Goal: Task Accomplishment & Management: Use online tool/utility

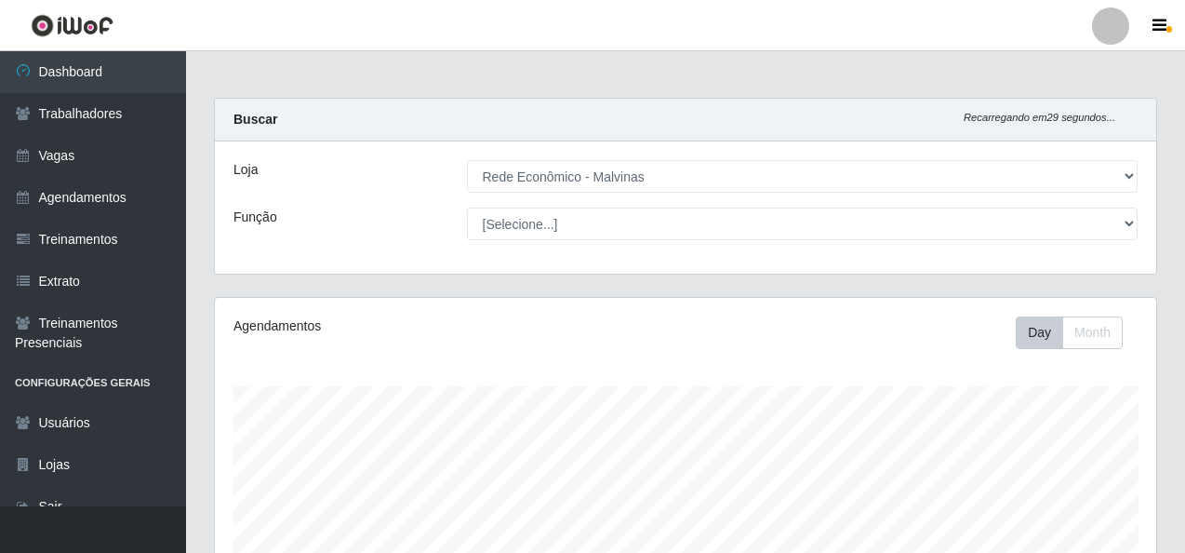
select select "194"
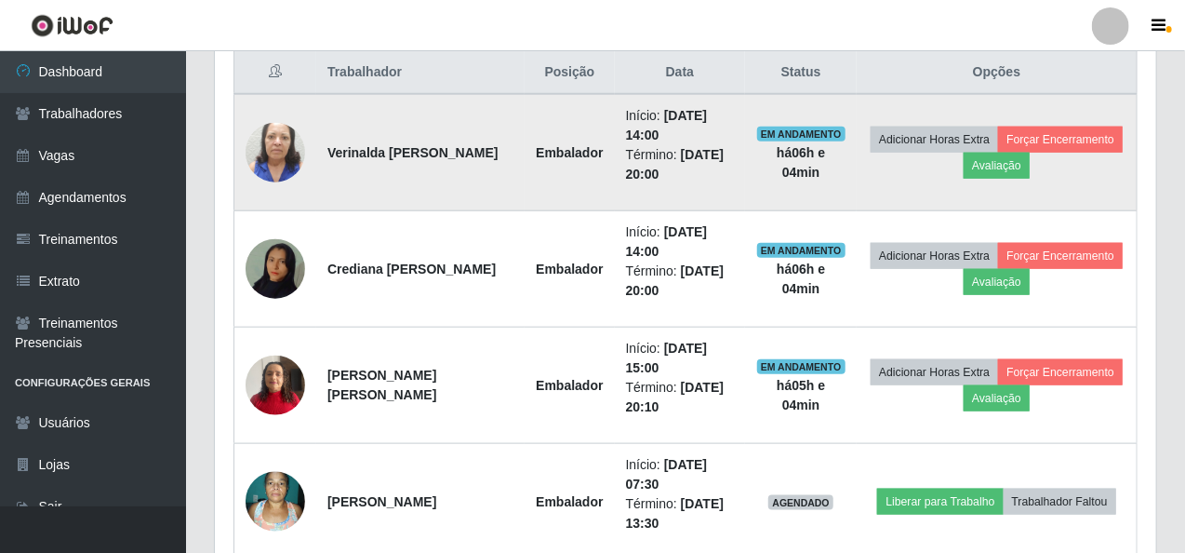
scroll to position [386, 941]
click at [1008, 159] on button "Avaliação" at bounding box center [997, 166] width 66 height 26
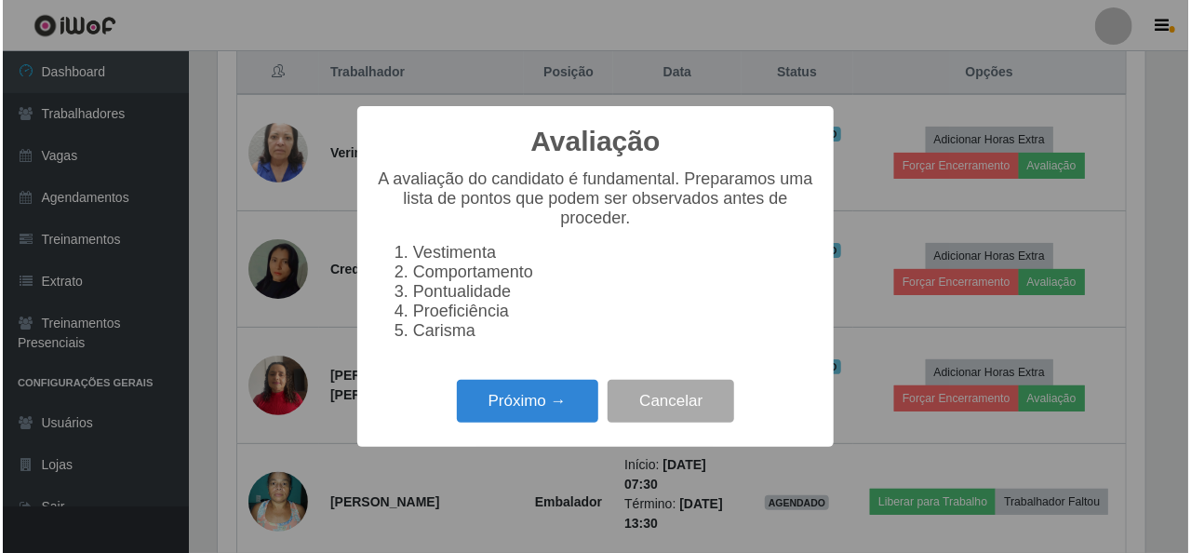
scroll to position [386, 934]
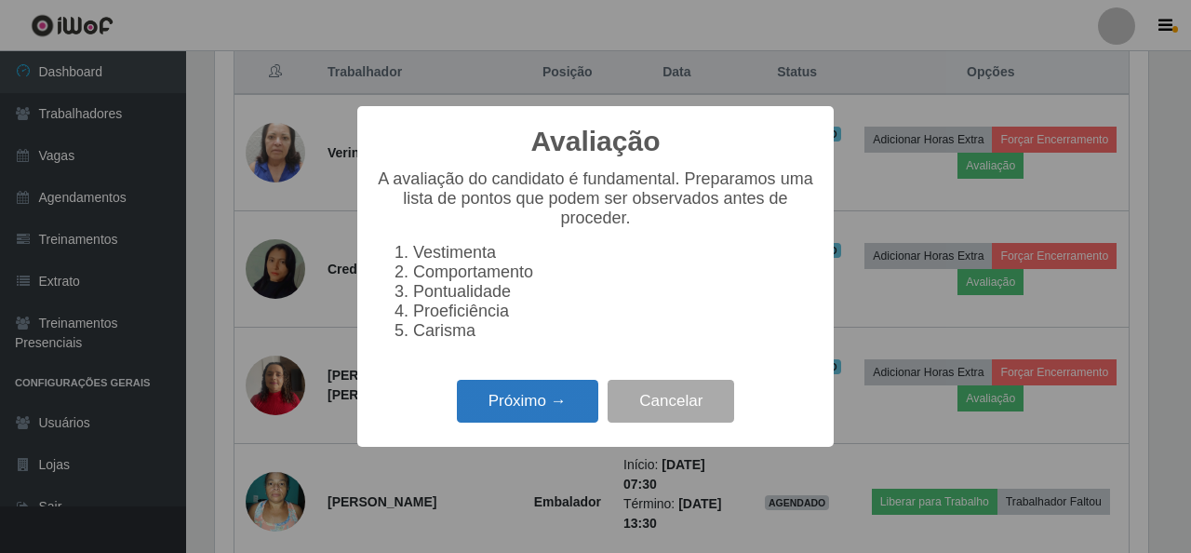
click at [547, 396] on button "Próximo →" at bounding box center [527, 402] width 141 height 44
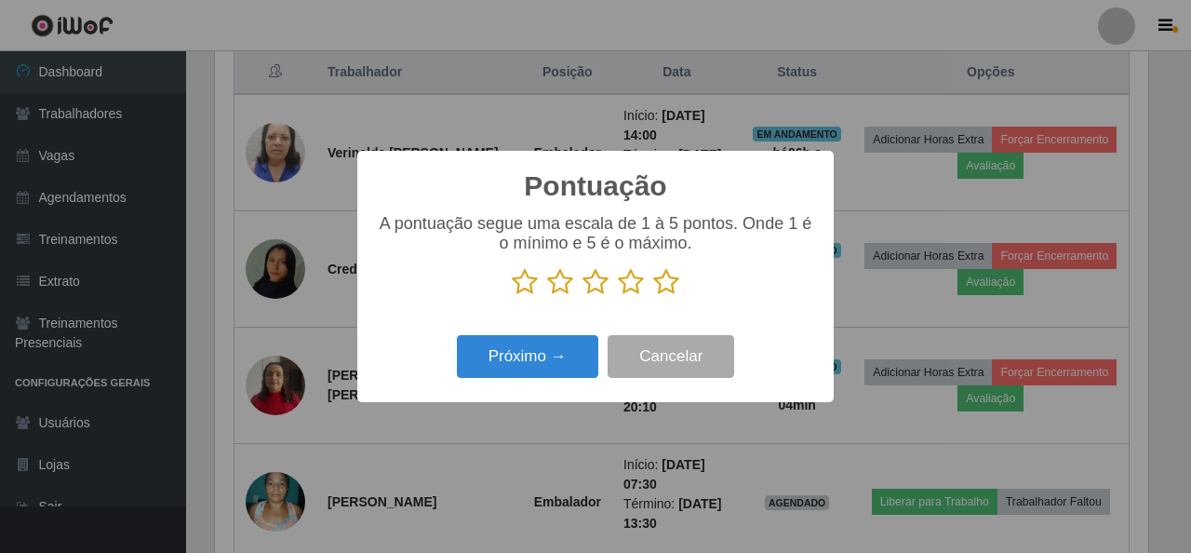
click at [650, 281] on p at bounding box center [595, 282] width 439 height 28
click at [665, 277] on icon at bounding box center [666, 282] width 26 height 28
click at [653, 296] on input "radio" at bounding box center [653, 296] width 0 height 0
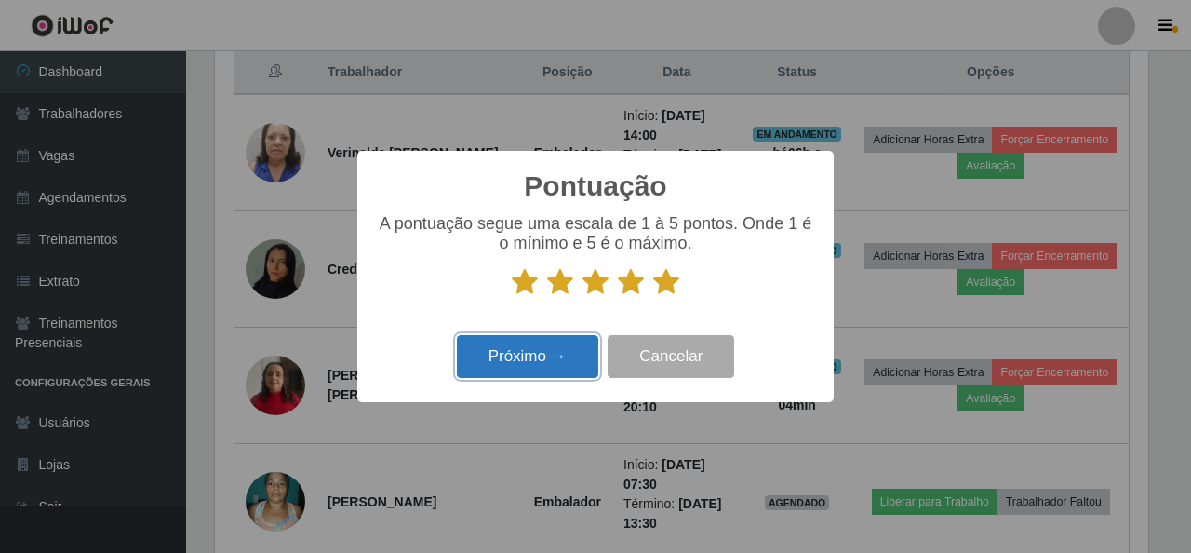
click at [568, 359] on button "Próximo →" at bounding box center [527, 357] width 141 height 44
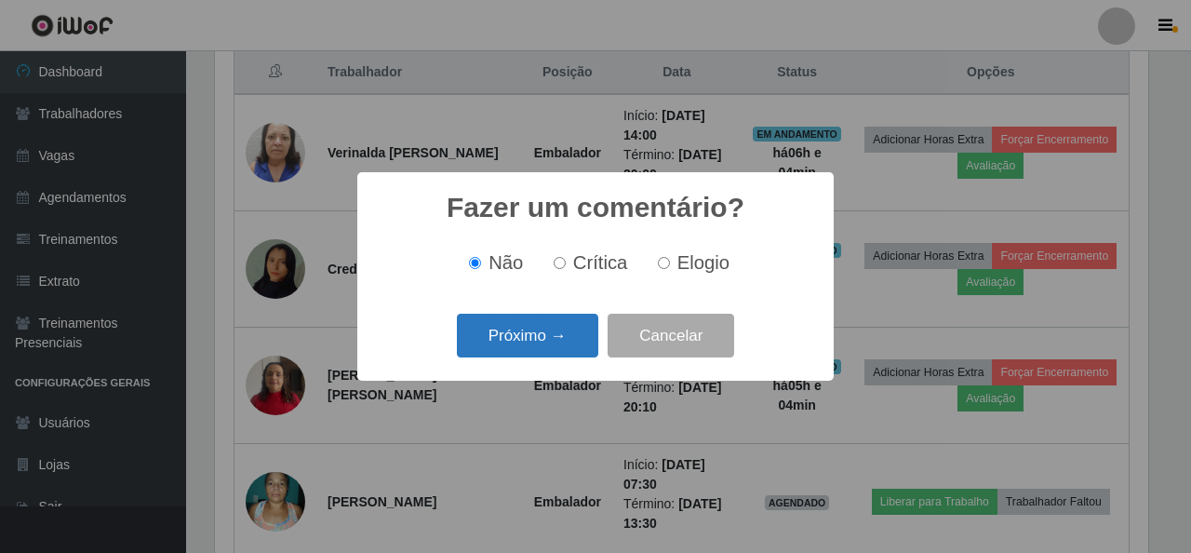
click at [569, 332] on button "Próximo →" at bounding box center [527, 336] width 141 height 44
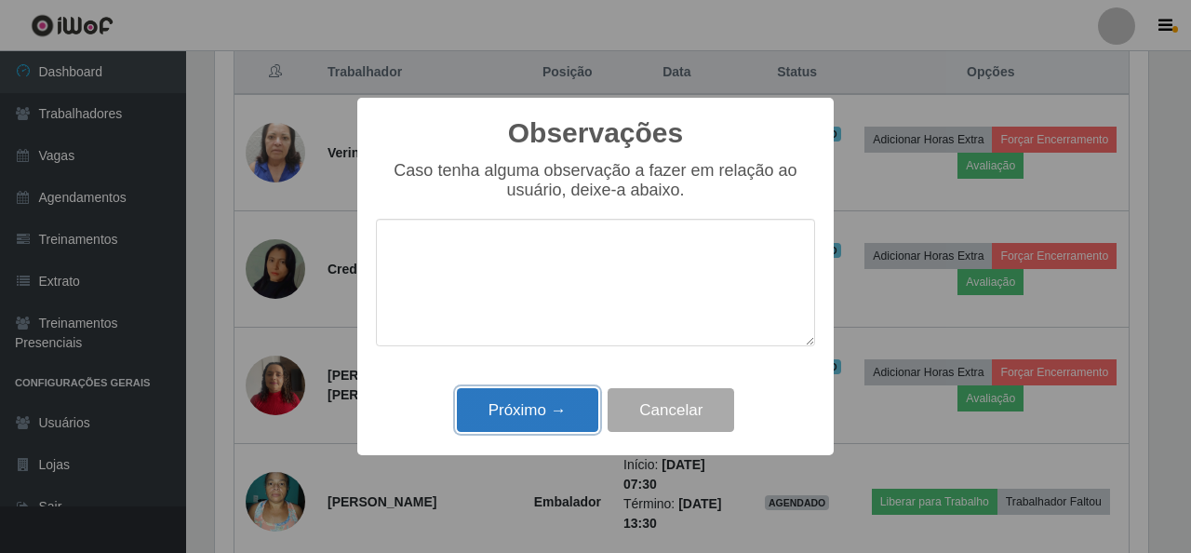
click at [577, 403] on button "Próximo →" at bounding box center [527, 410] width 141 height 44
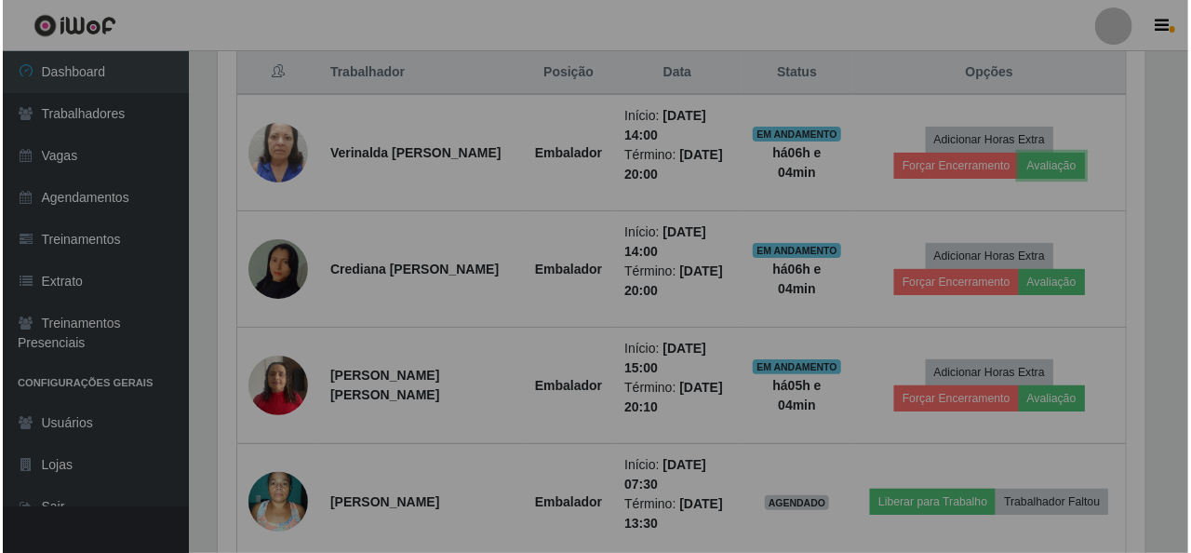
scroll to position [386, 941]
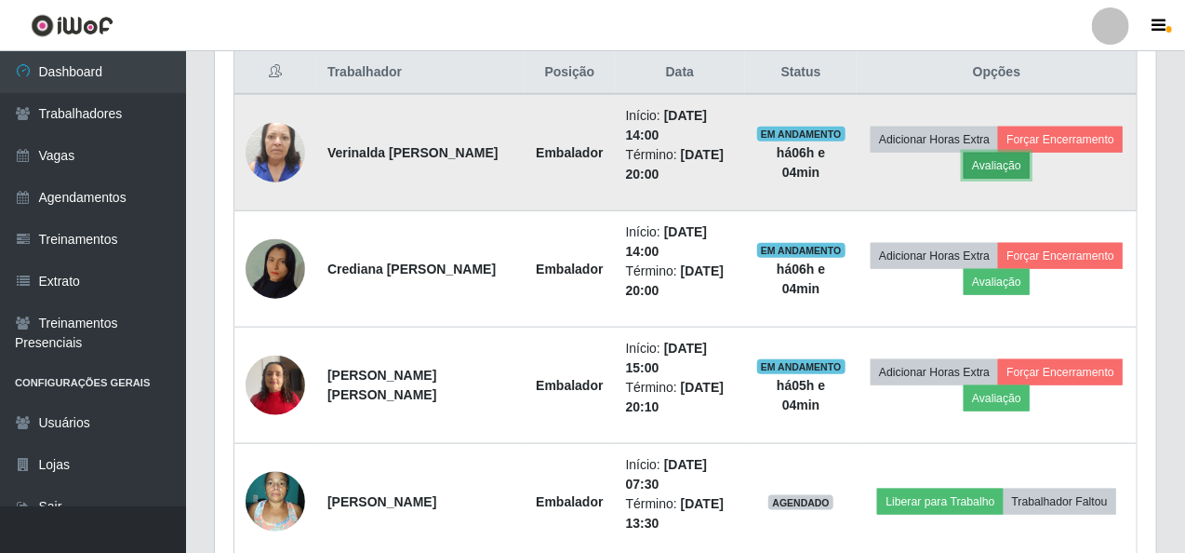
click at [1010, 160] on button "Avaliação" at bounding box center [997, 166] width 66 height 26
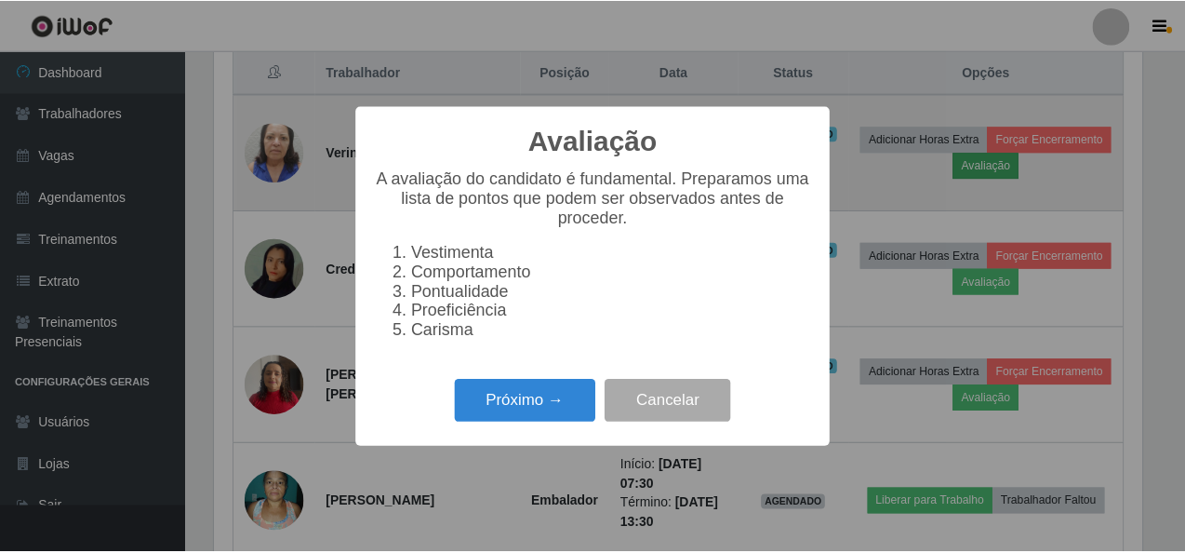
scroll to position [386, 934]
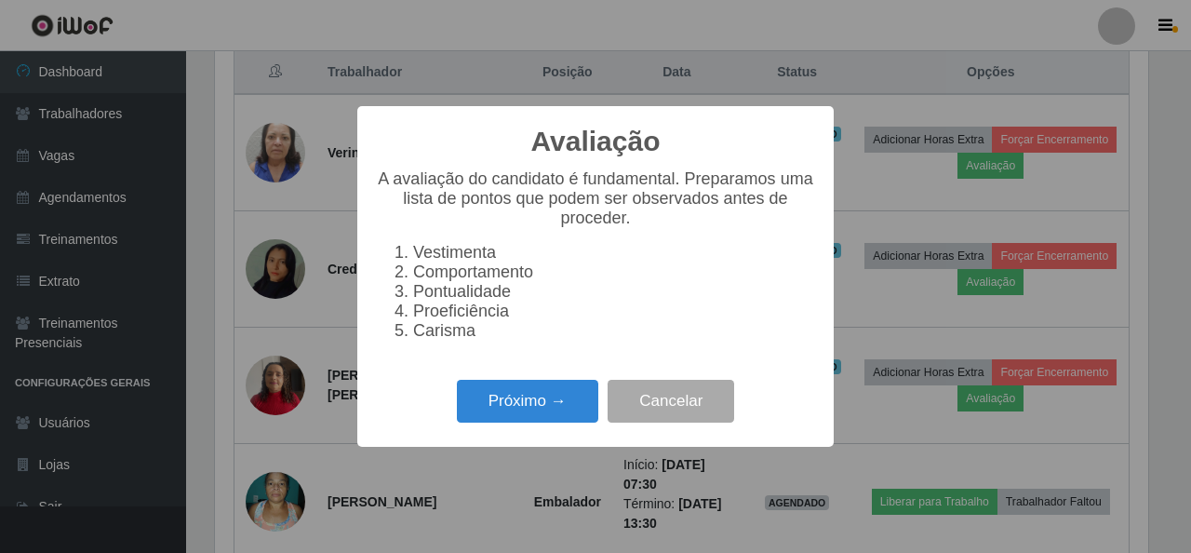
click at [1105, 184] on div "Avaliação × A avaliação do candidato é fundamental. Preparamos uma lista de pon…" at bounding box center [595, 276] width 1191 height 553
click at [656, 421] on button "Cancelar" at bounding box center [670, 402] width 127 height 44
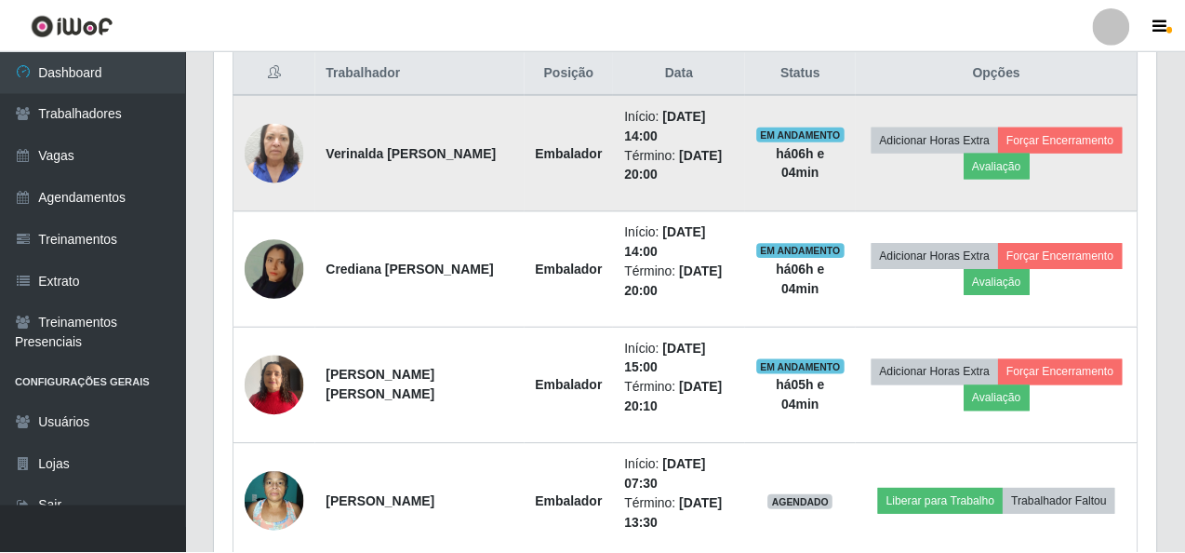
scroll to position [386, 941]
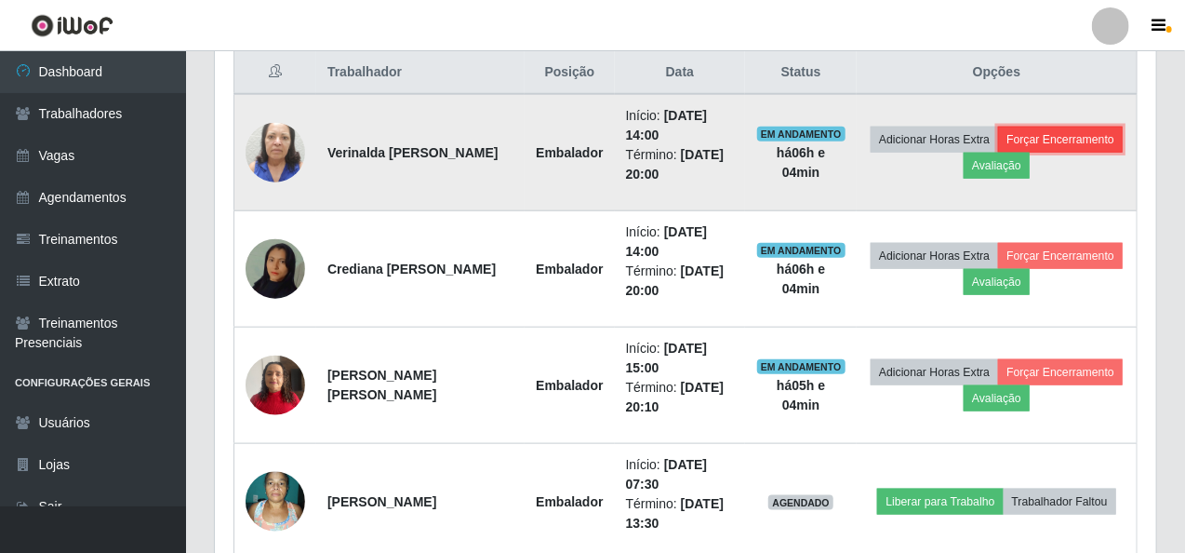
click at [1079, 135] on button "Forçar Encerramento" at bounding box center [1060, 140] width 125 height 26
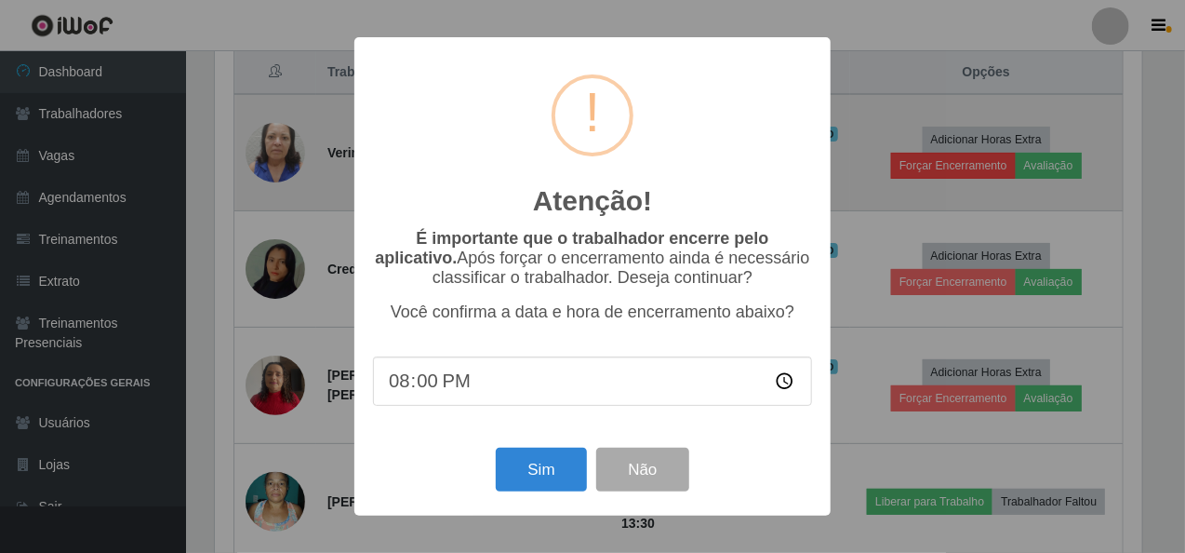
scroll to position [386, 934]
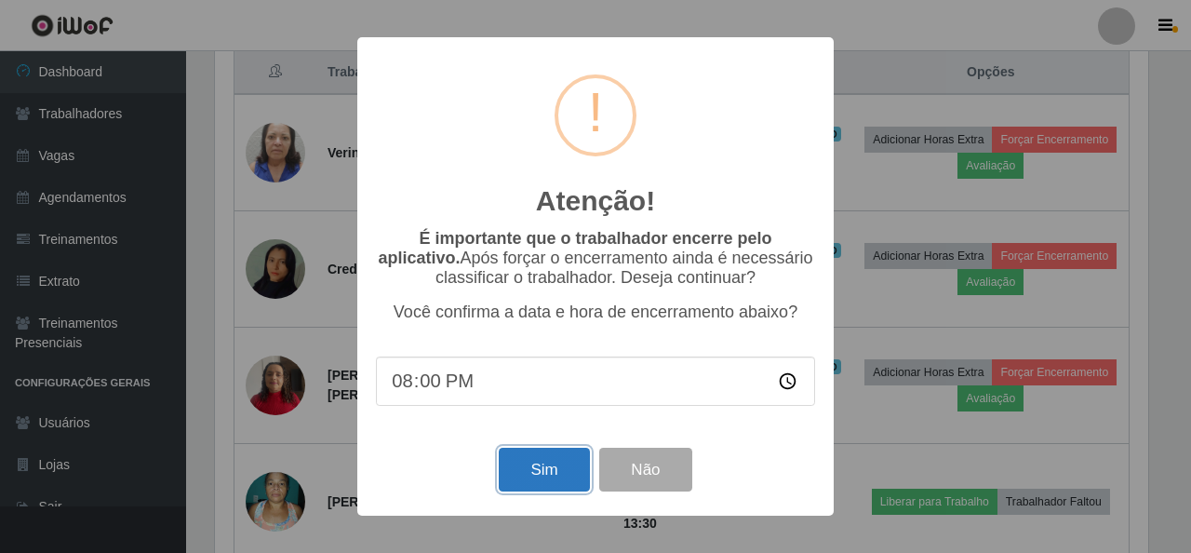
click at [536, 475] on button "Sim" at bounding box center [544, 469] width 90 height 44
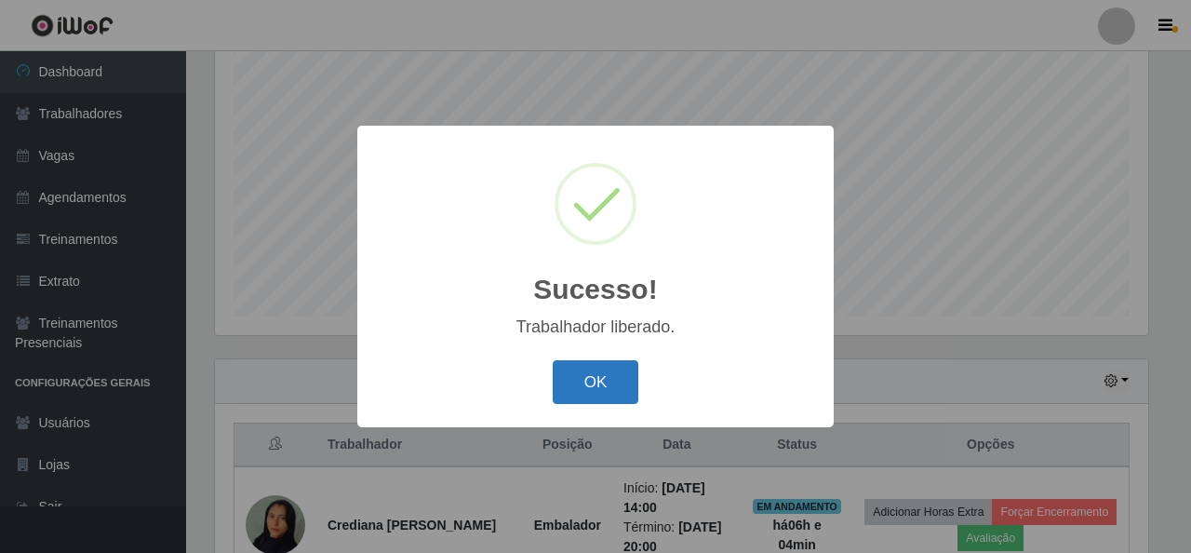
click at [580, 388] on button "OK" at bounding box center [596, 382] width 87 height 44
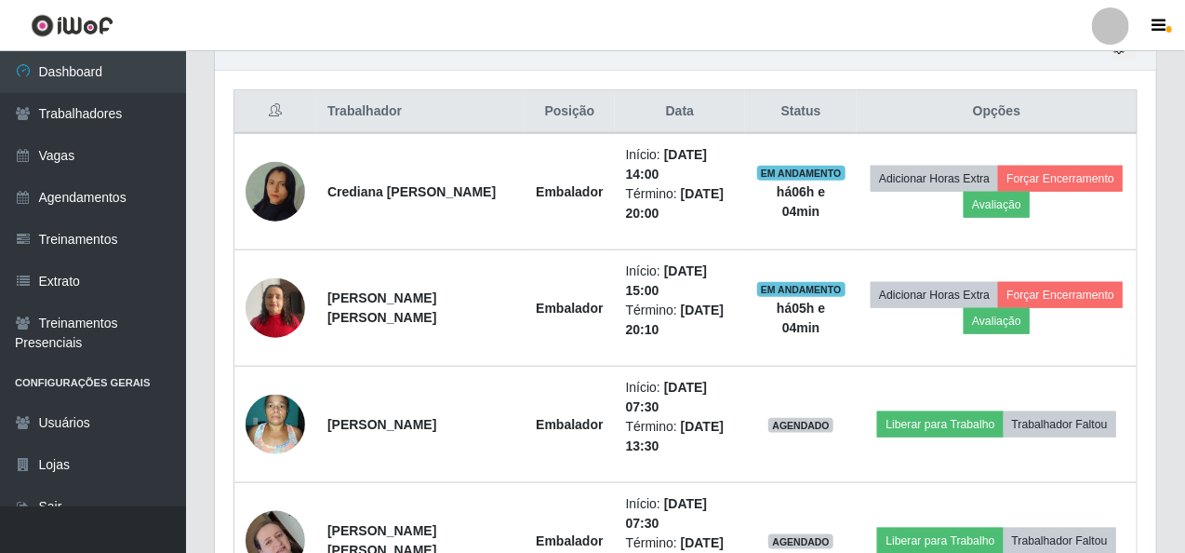
scroll to position [721, 0]
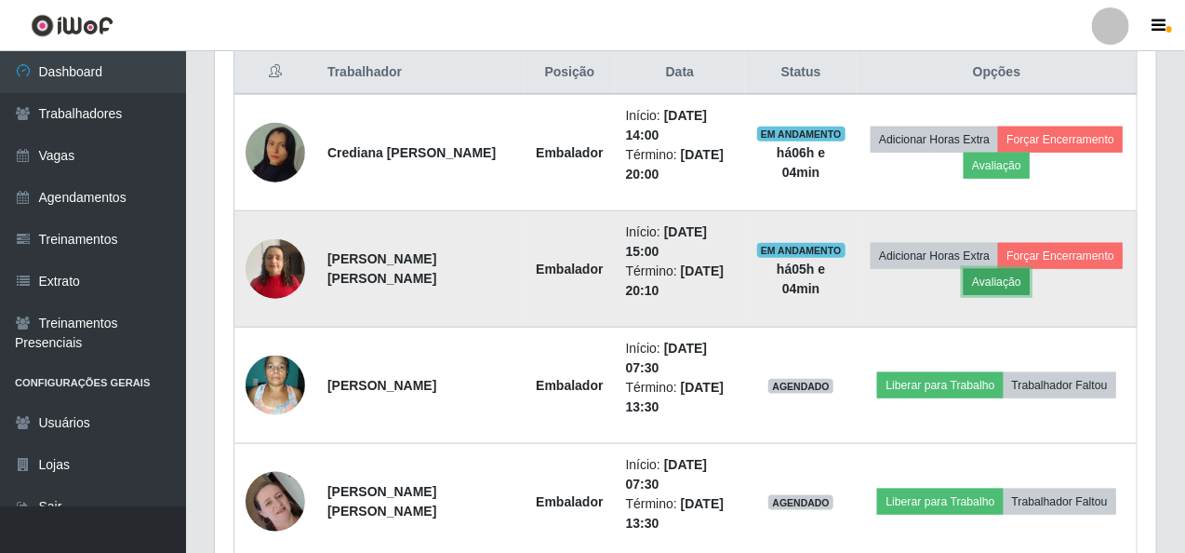
click at [994, 273] on button "Avaliação" at bounding box center [997, 282] width 66 height 26
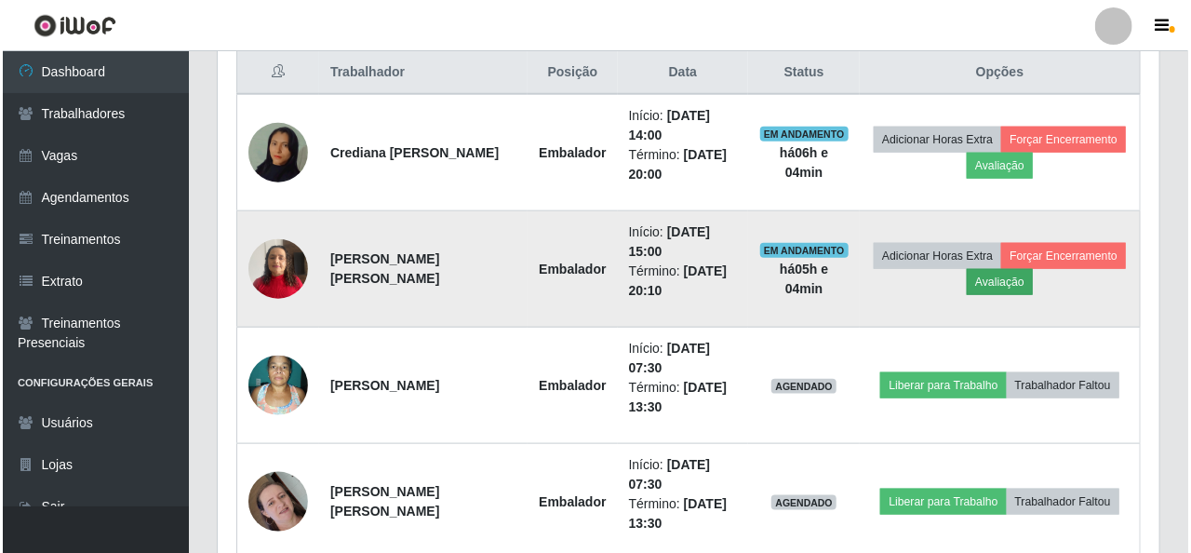
scroll to position [386, 934]
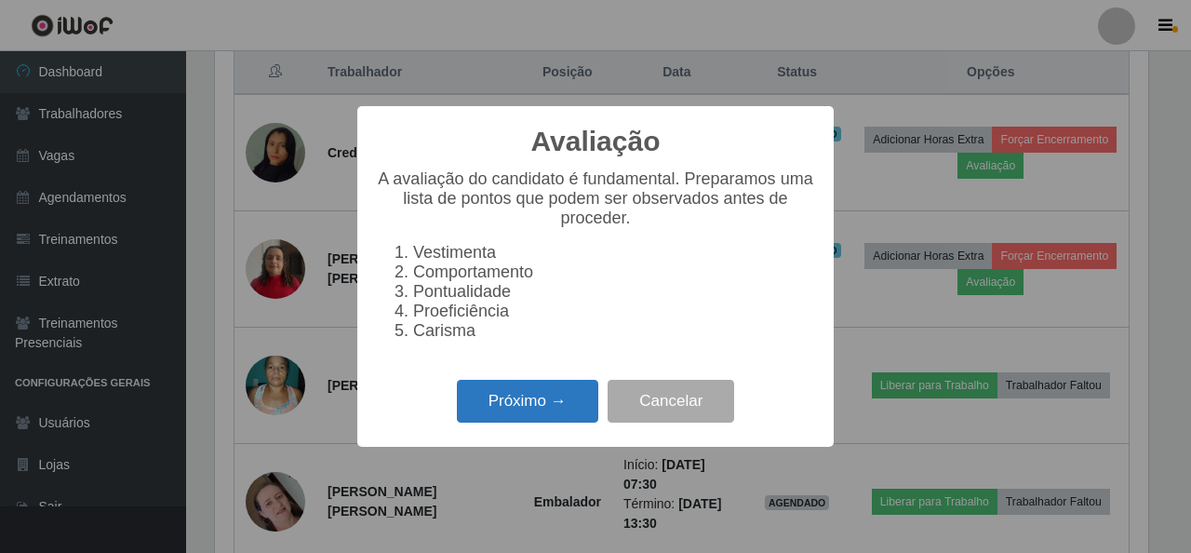
click at [565, 423] on button "Próximo →" at bounding box center [527, 402] width 141 height 44
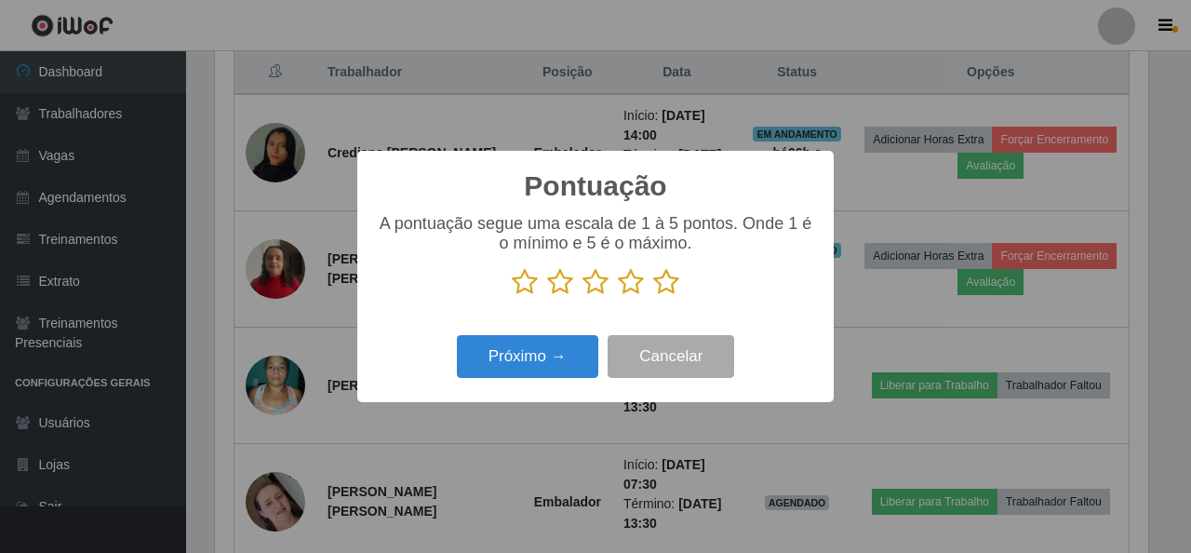
click at [662, 287] on icon at bounding box center [666, 282] width 26 height 28
click at [653, 296] on input "radio" at bounding box center [653, 296] width 0 height 0
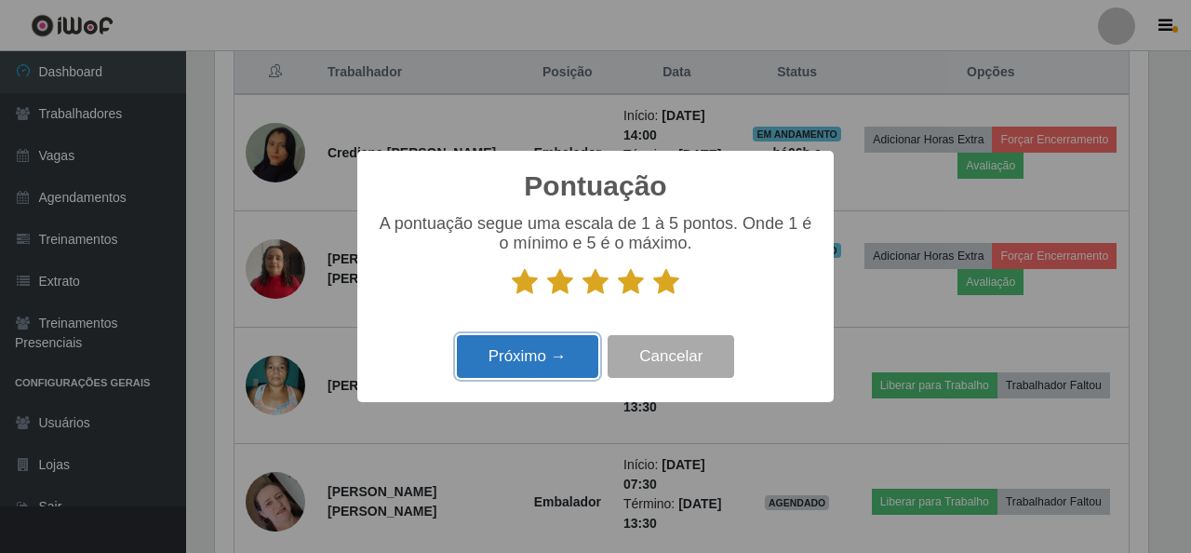
click at [569, 362] on button "Próximo →" at bounding box center [527, 357] width 141 height 44
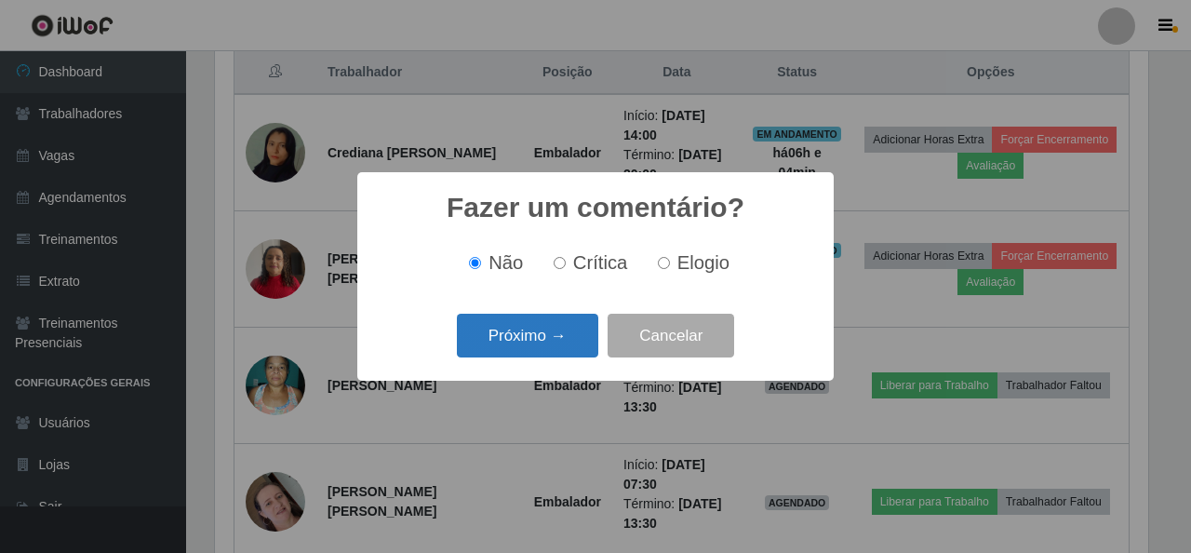
click at [567, 327] on button "Próximo →" at bounding box center [527, 336] width 141 height 44
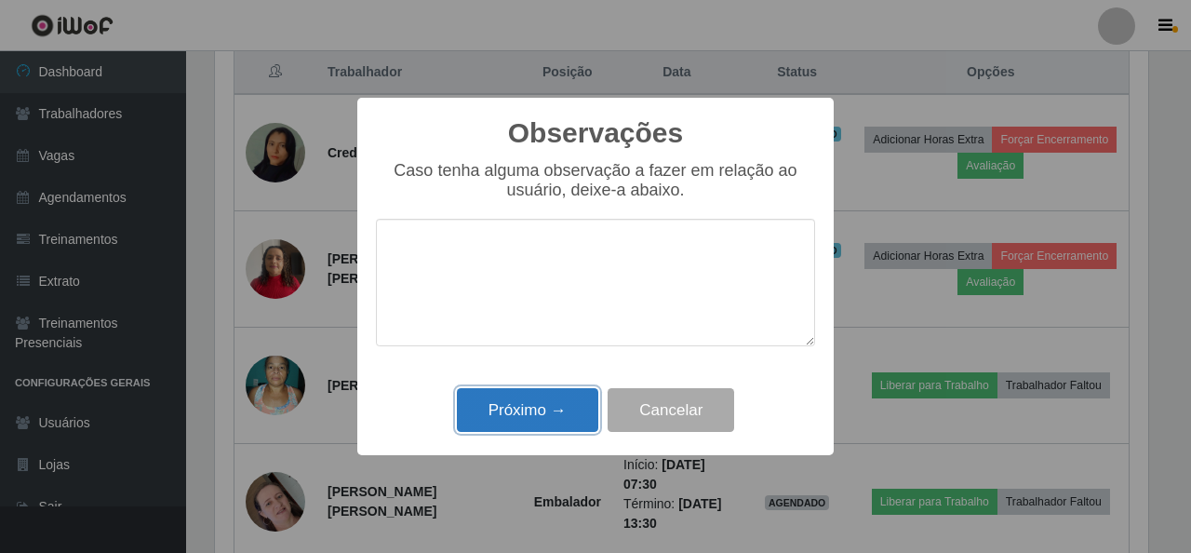
click at [563, 404] on button "Próximo →" at bounding box center [527, 410] width 141 height 44
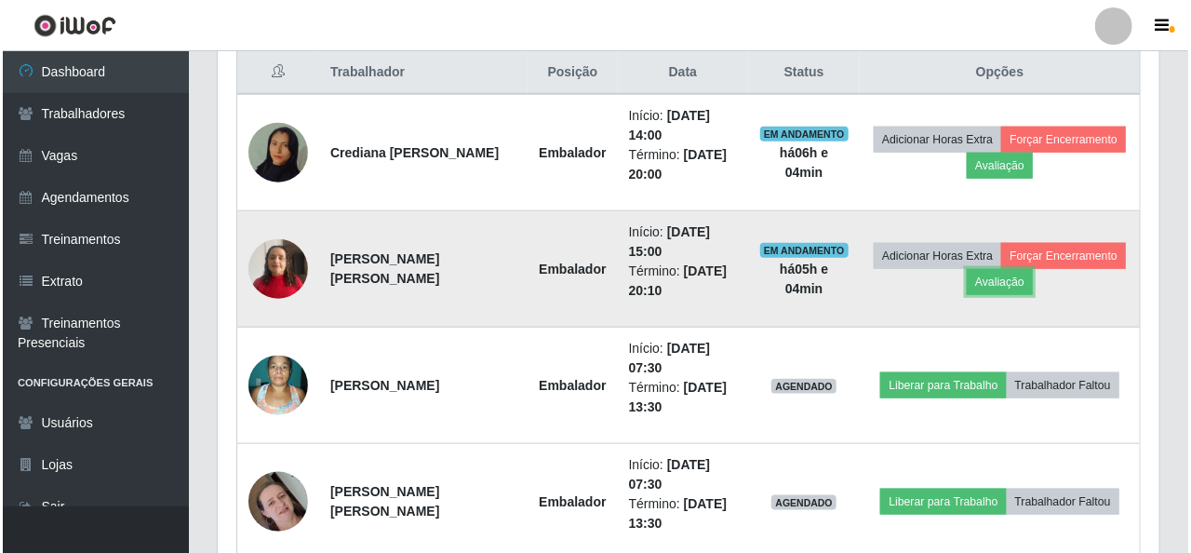
scroll to position [386, 941]
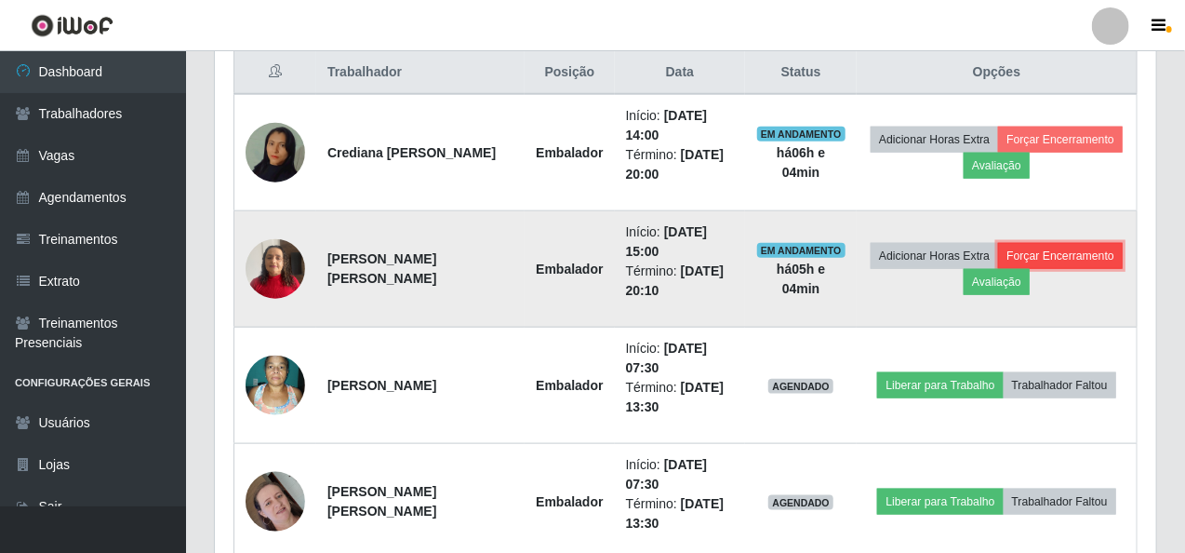
click at [1075, 252] on button "Forçar Encerramento" at bounding box center [1060, 256] width 125 height 26
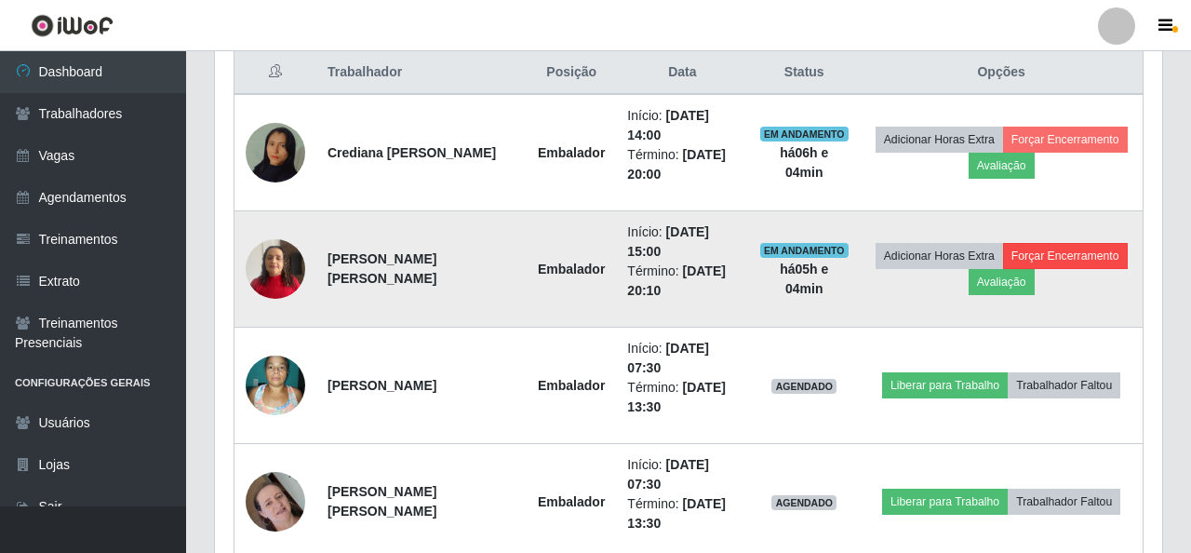
scroll to position [0, 0]
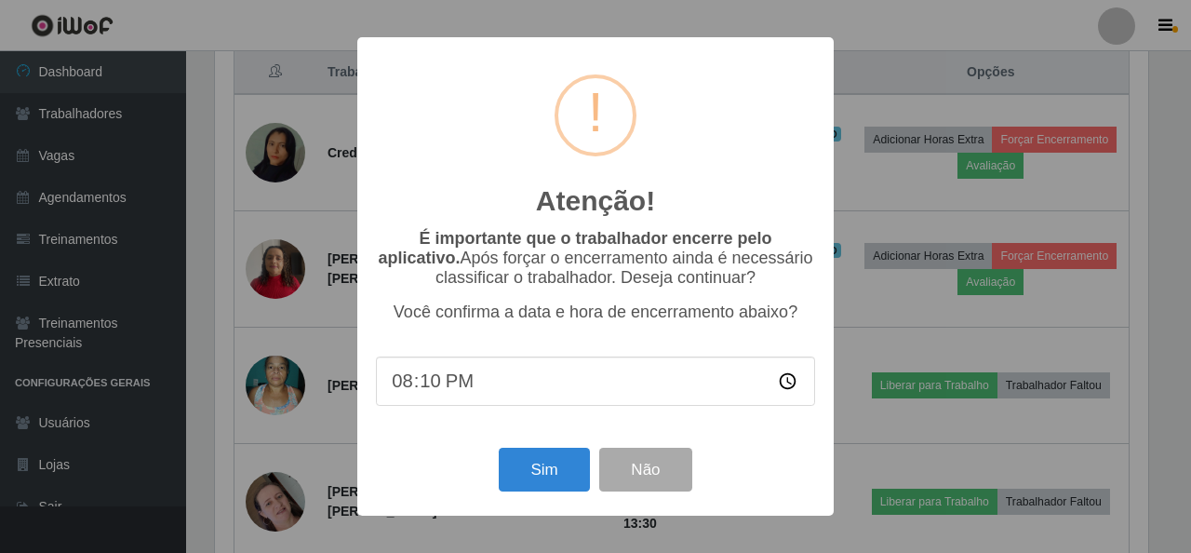
click at [876, 352] on div "Atenção! × É importante que o trabalhador encerre pelo aplicativo. Após forçar …" at bounding box center [595, 276] width 1191 height 553
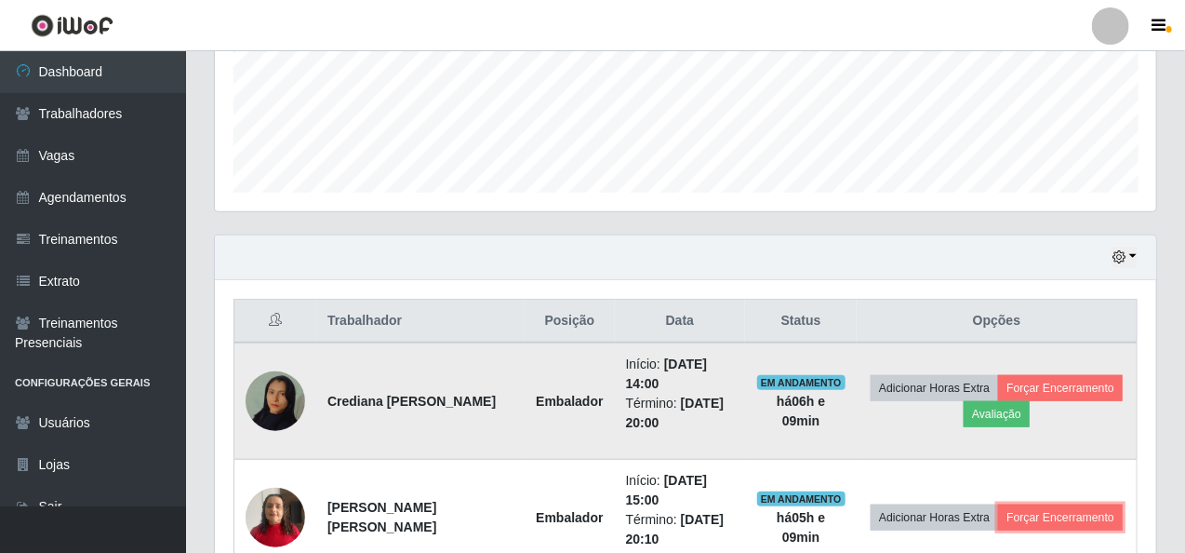
scroll to position [628, 0]
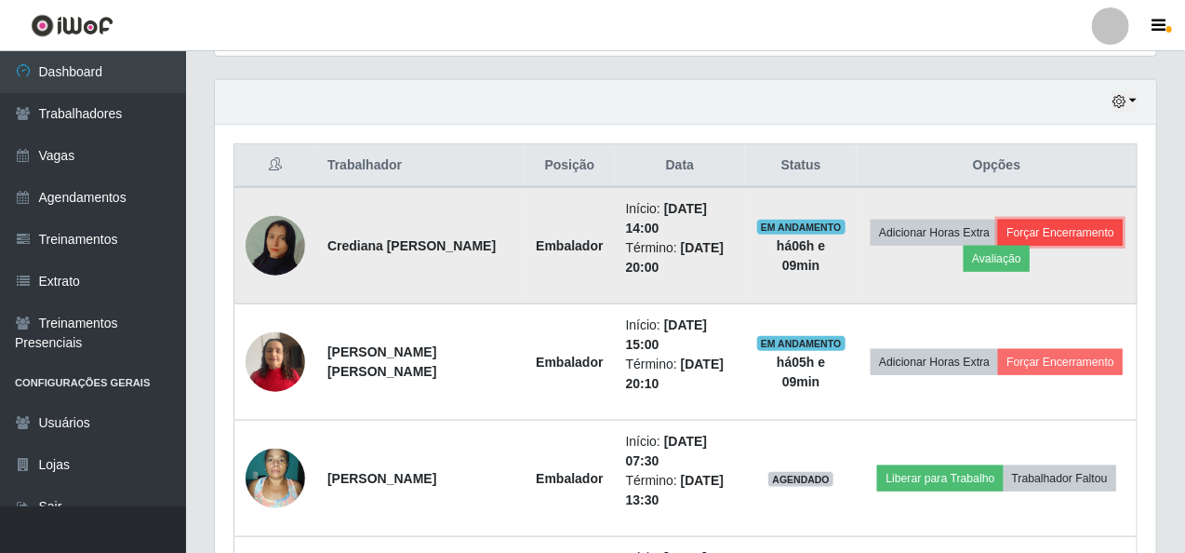
click at [1074, 231] on button "Forçar Encerramento" at bounding box center [1060, 233] width 125 height 26
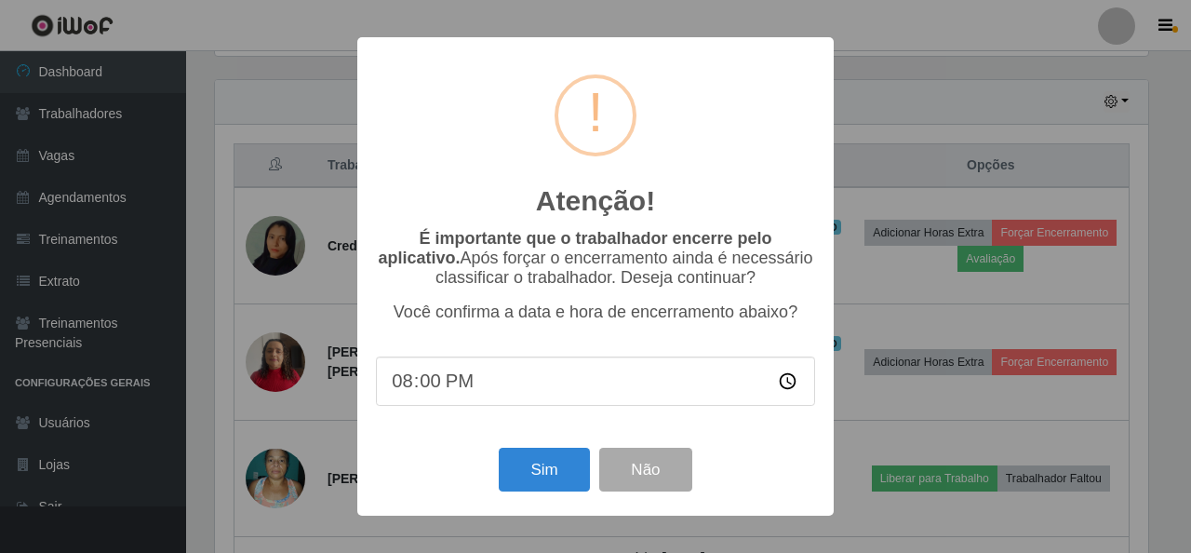
click at [503, 496] on div "Sim Não" at bounding box center [595, 469] width 439 height 53
click at [527, 476] on button "Sim" at bounding box center [544, 469] width 90 height 44
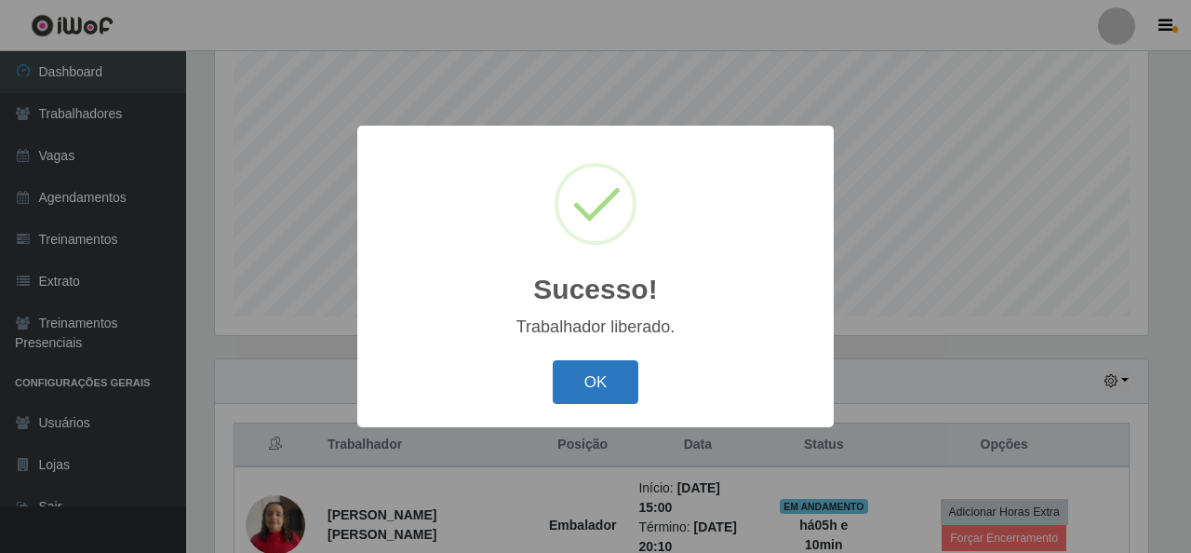
click at [583, 384] on button "OK" at bounding box center [596, 382] width 87 height 44
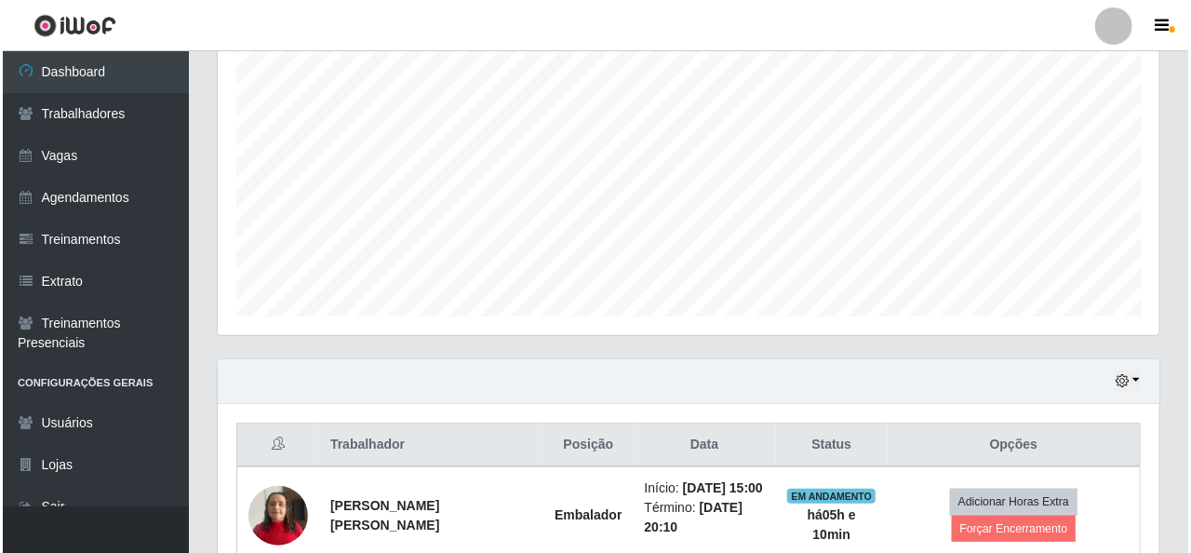
scroll to position [535, 0]
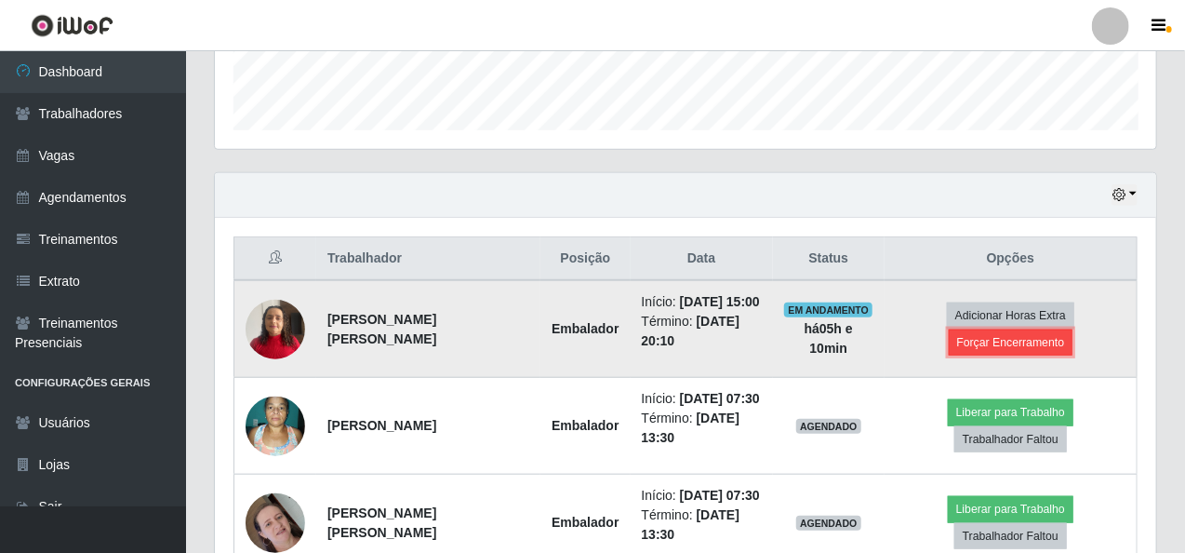
click at [1022, 354] on button "Forçar Encerramento" at bounding box center [1011, 342] width 125 height 26
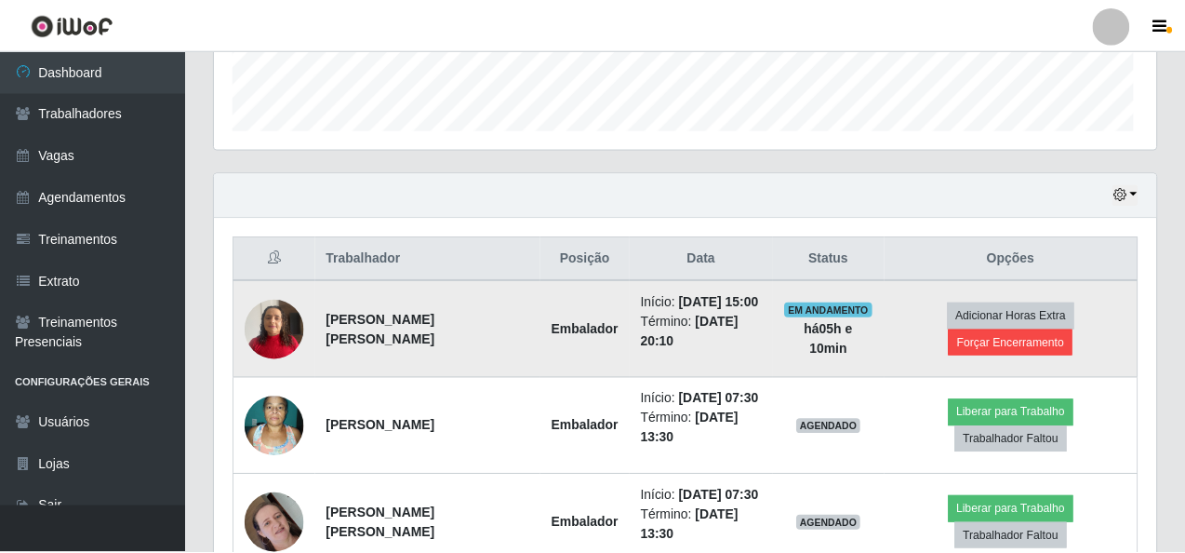
scroll to position [386, 934]
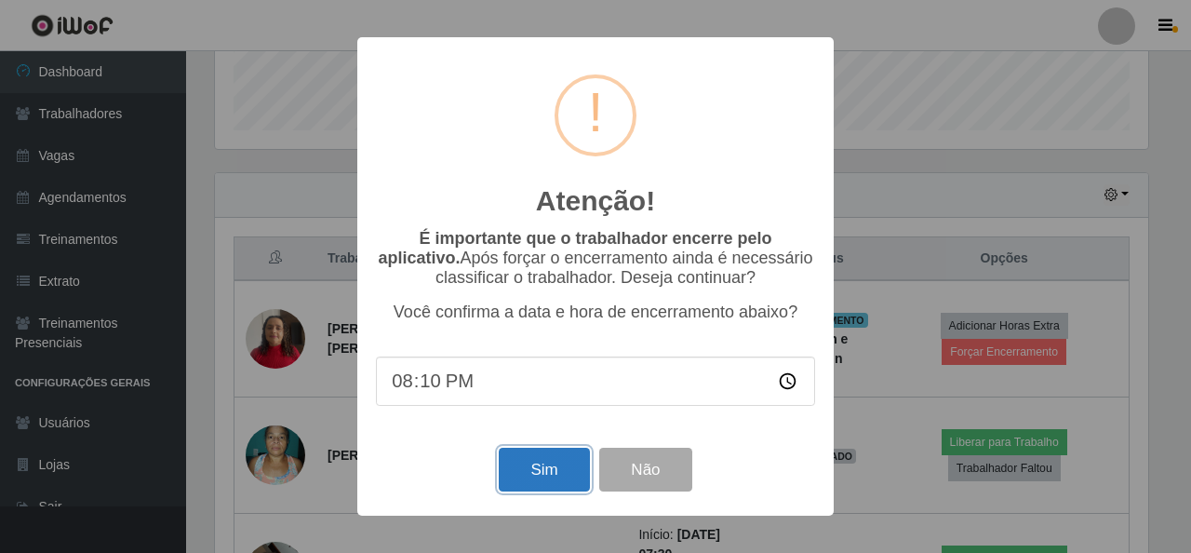
click at [555, 475] on button "Sim" at bounding box center [544, 469] width 90 height 44
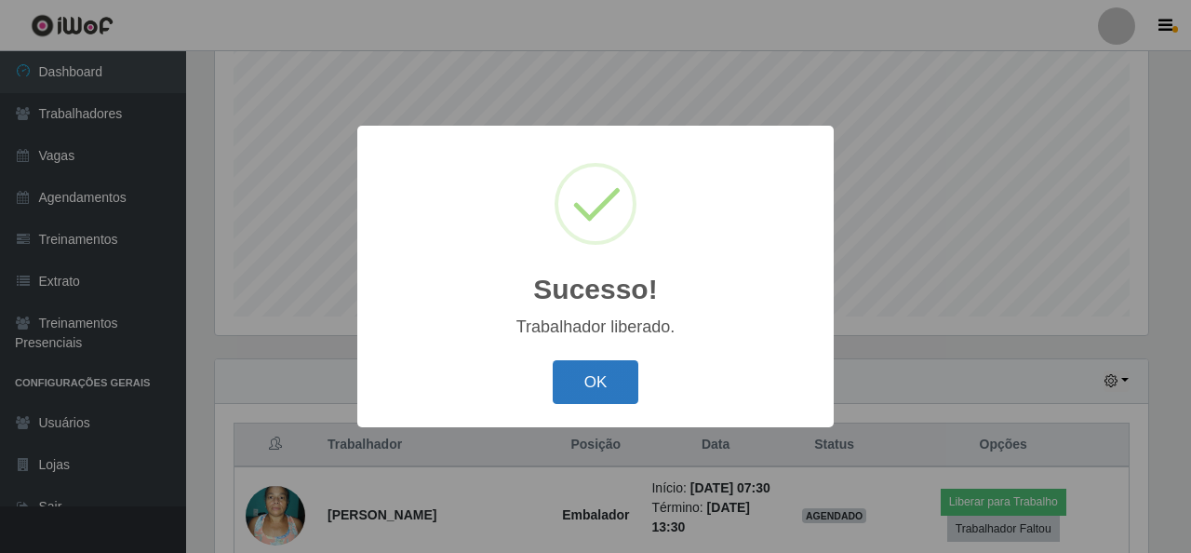
click at [592, 367] on button "OK" at bounding box center [596, 382] width 87 height 44
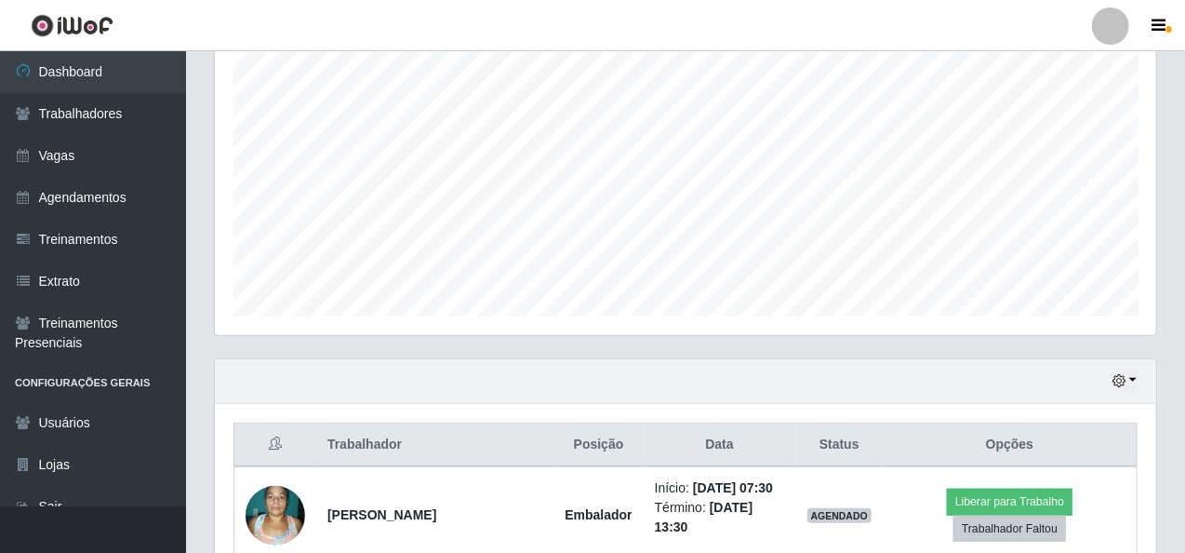
scroll to position [386, 941]
